Goal: Obtain resource: Download file/media

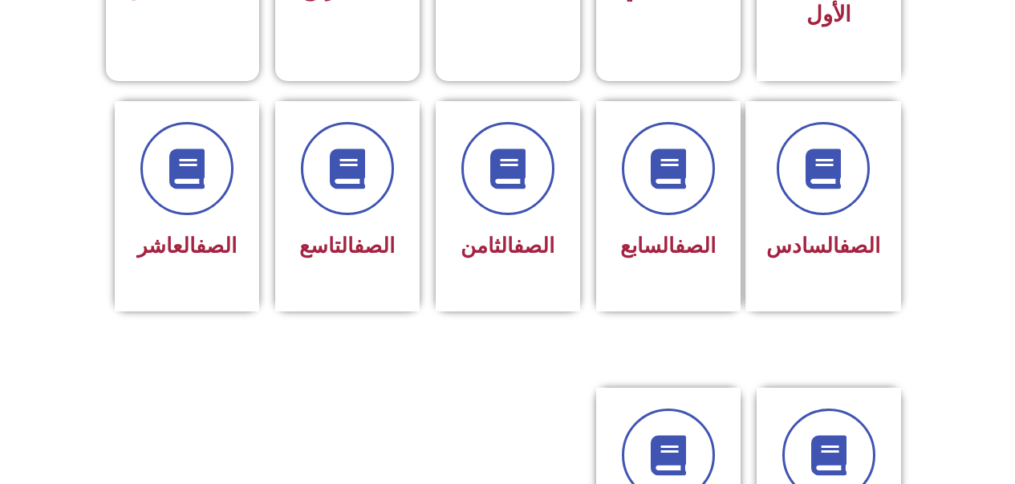
scroll to position [612, 0]
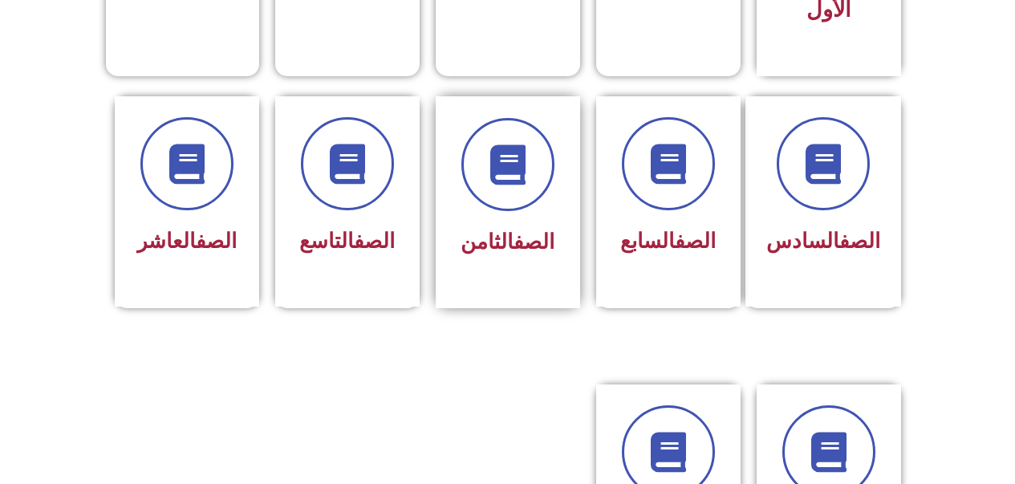
click at [491, 234] on div "الصف الثامن" at bounding box center [508, 242] width 101 height 39
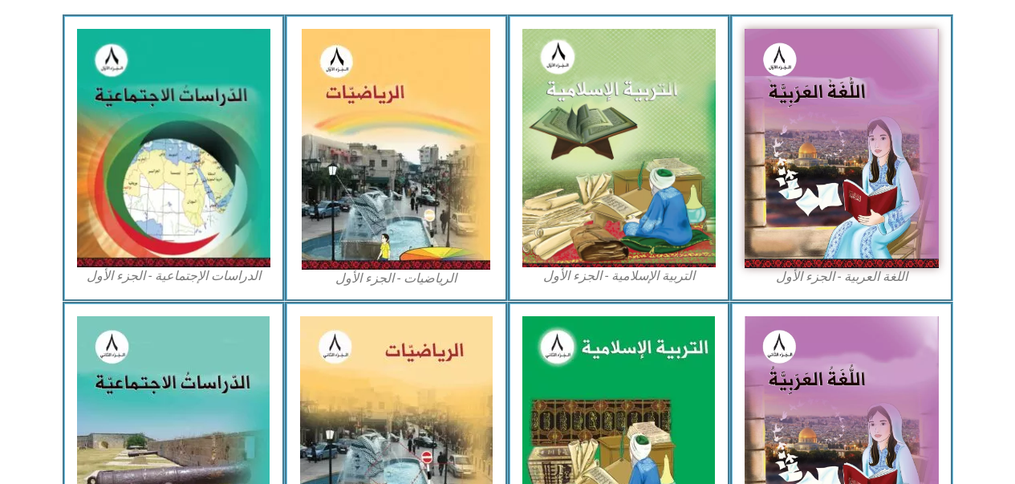
scroll to position [490, 0]
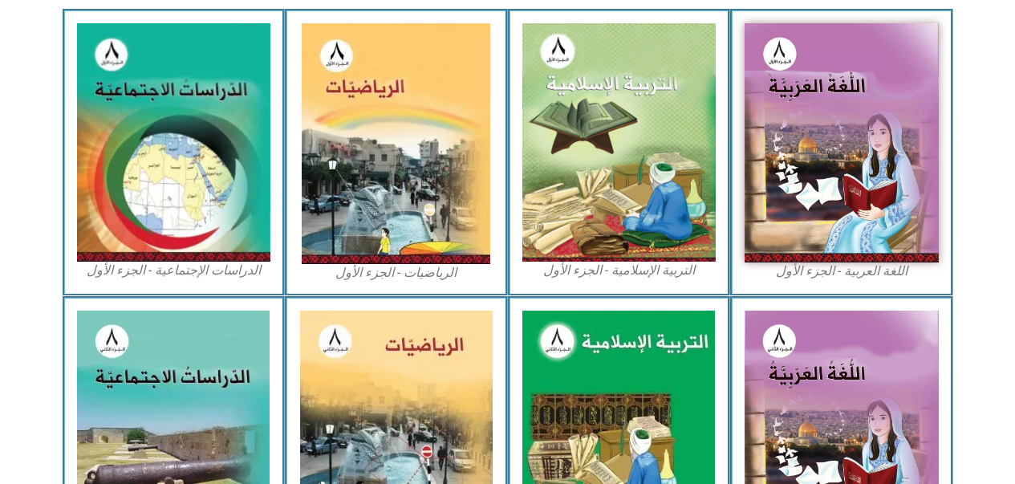
click at [807, 197] on img at bounding box center [842, 142] width 194 height 239
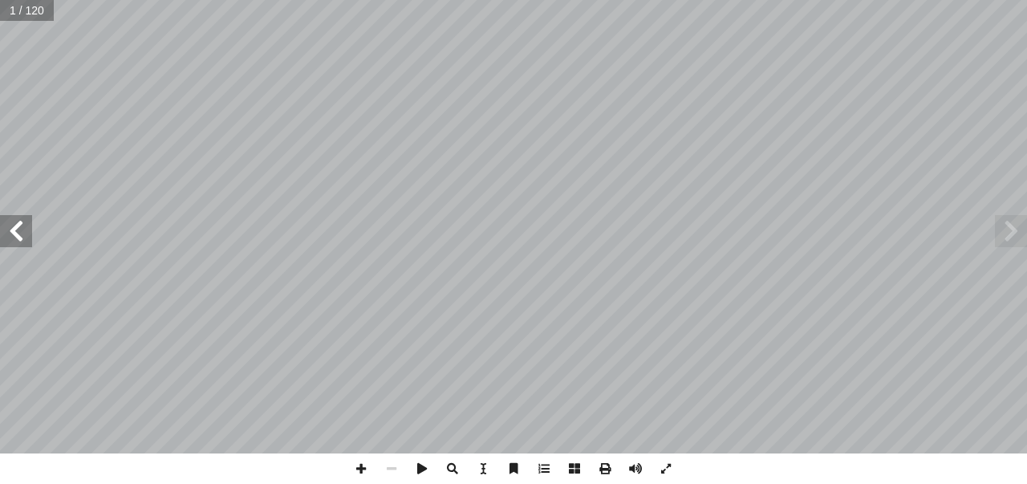
click at [23, 224] on span at bounding box center [16, 231] width 32 height 32
click at [23, 235] on span at bounding box center [16, 231] width 32 height 32
click at [23, 226] on span at bounding box center [16, 231] width 32 height 32
click at [14, 230] on span at bounding box center [16, 231] width 32 height 32
click at [26, 230] on span at bounding box center [16, 231] width 32 height 32
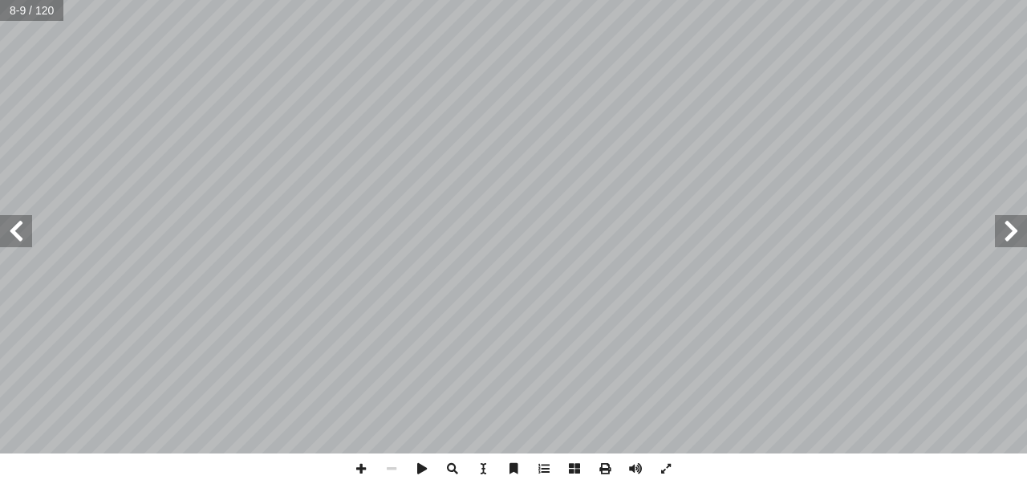
click at [16, 227] on span at bounding box center [16, 231] width 32 height 32
click at [14, 228] on span at bounding box center [16, 231] width 32 height 32
click at [10, 230] on span at bounding box center [16, 231] width 32 height 32
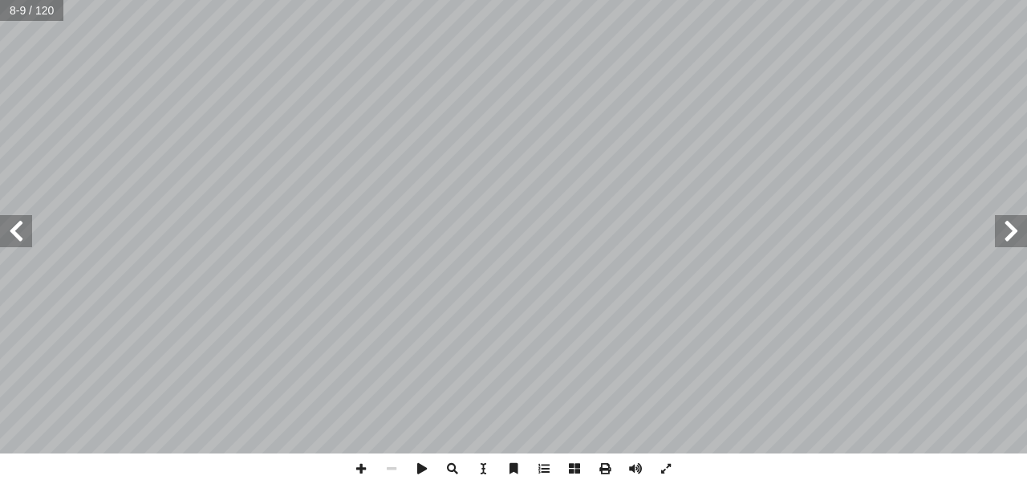
click at [10, 230] on span at bounding box center [16, 231] width 32 height 32
click at [17, 229] on span at bounding box center [16, 231] width 32 height 32
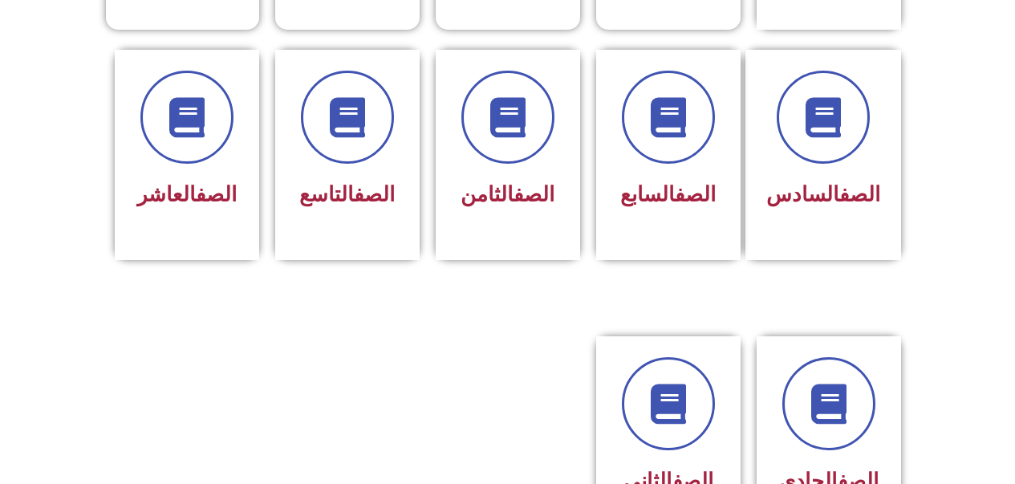
scroll to position [653, 0]
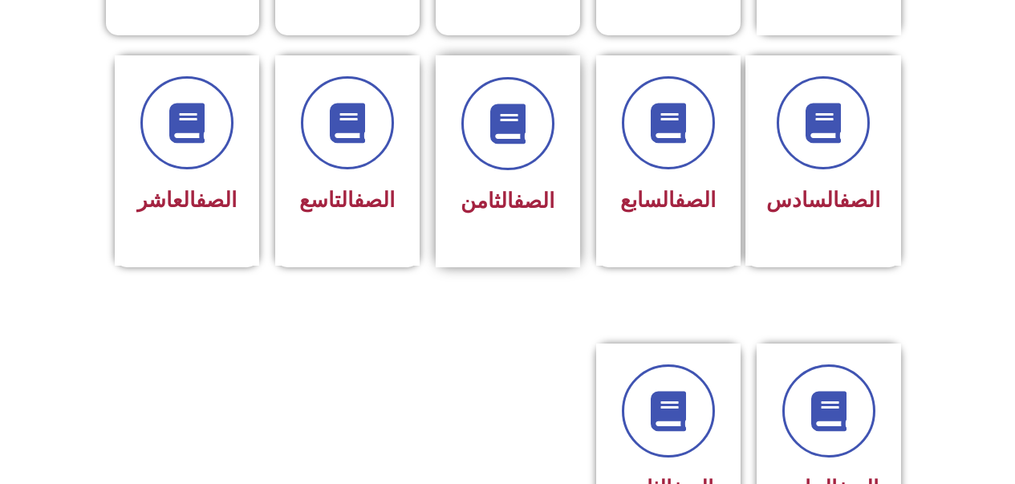
click at [481, 140] on div at bounding box center [508, 123] width 101 height 93
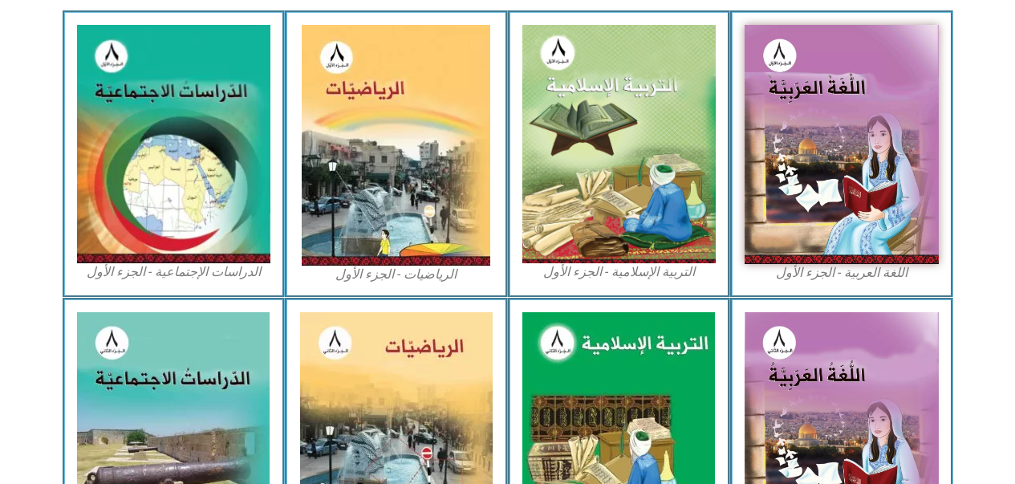
scroll to position [489, 0]
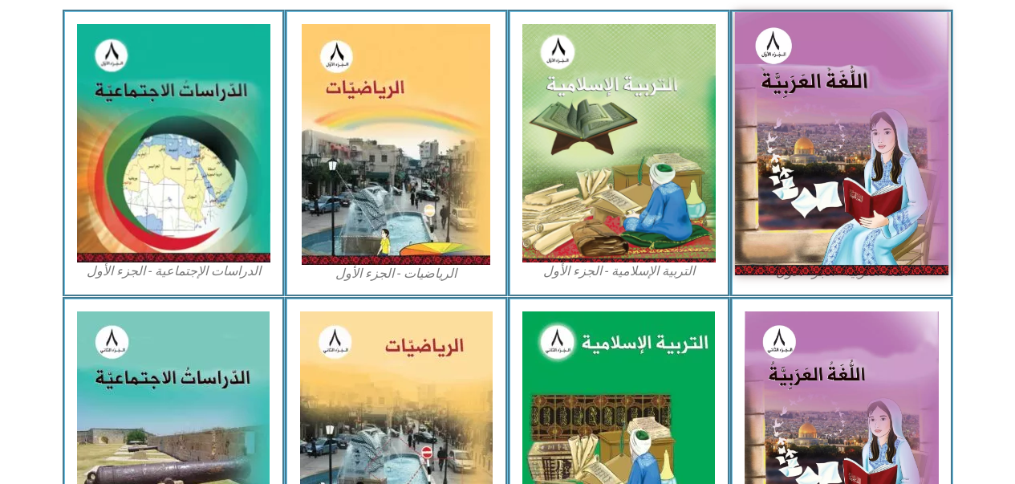
click at [788, 197] on img at bounding box center [842, 143] width 214 height 262
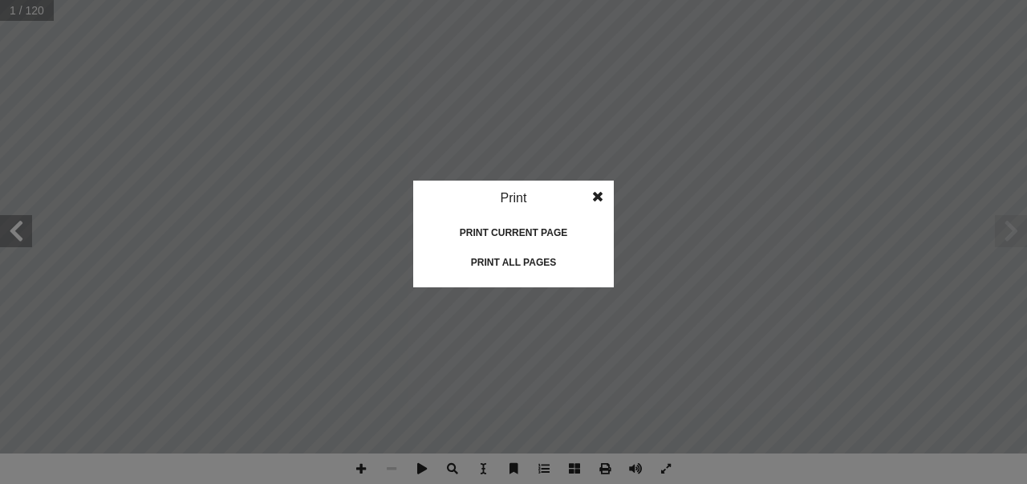
click at [501, 196] on div "Print" at bounding box center [513, 198] width 201 height 35
click at [508, 200] on div "Print" at bounding box center [513, 198] width 201 height 35
click at [509, 196] on div "Print" at bounding box center [513, 198] width 201 height 35
